Goal: Communication & Community: Participate in discussion

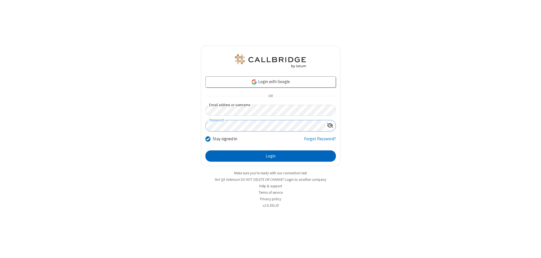
click at [270, 156] on button "Login" at bounding box center [270, 155] width 130 height 11
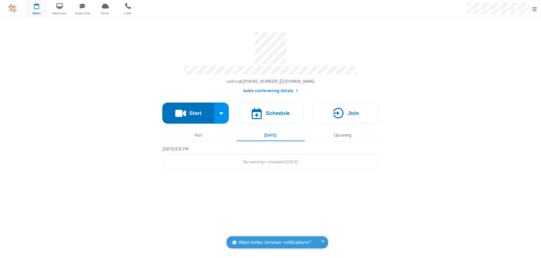
click at [188, 110] on button "Start" at bounding box center [188, 113] width 52 height 21
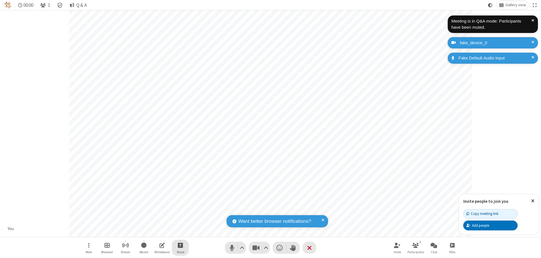
click at [180, 245] on span "Start sharing" at bounding box center [180, 245] width 5 height 7
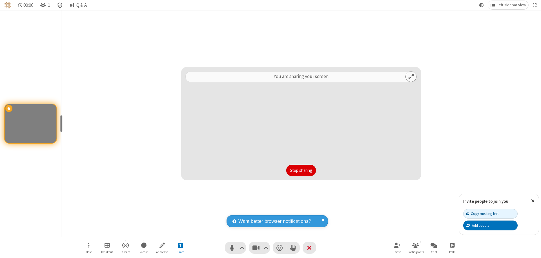
click at [301, 170] on button "Stop sharing" at bounding box center [301, 170] width 30 height 11
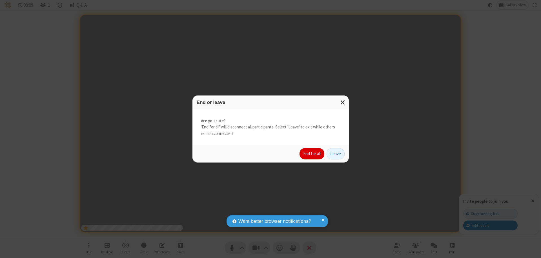
click at [312, 154] on button "End for all" at bounding box center [311, 153] width 25 height 11
